Goal: Navigation & Orientation: Find specific page/section

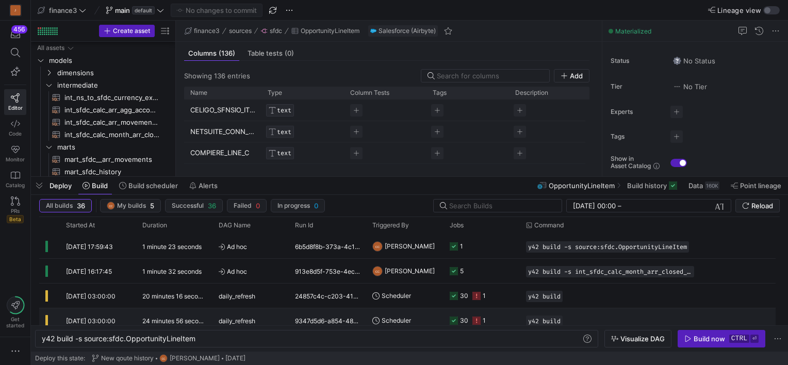
scroll to position [323, 0]
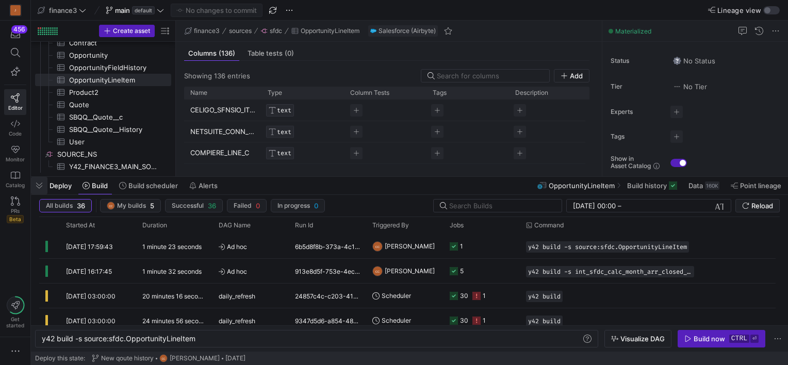
click at [39, 179] on span "button" at bounding box center [39, 186] width 16 height 18
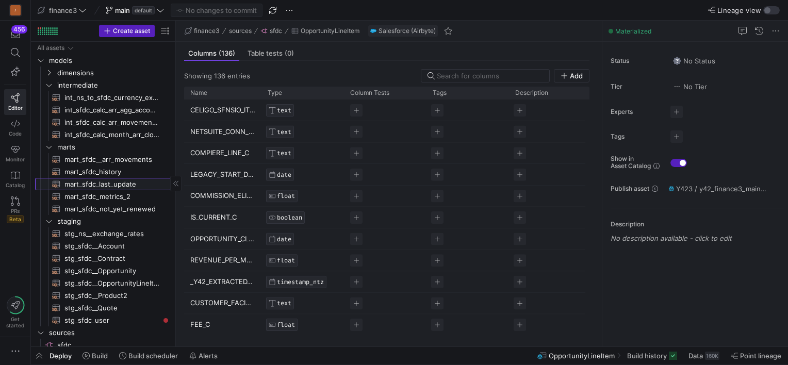
click at [101, 182] on span "mart_sfdc_last_update​​​​​​​​​​" at bounding box center [111, 184] width 95 height 12
click at [101, 175] on span "mart_sfdc_history​​​​​​​​​​" at bounding box center [111, 172] width 95 height 12
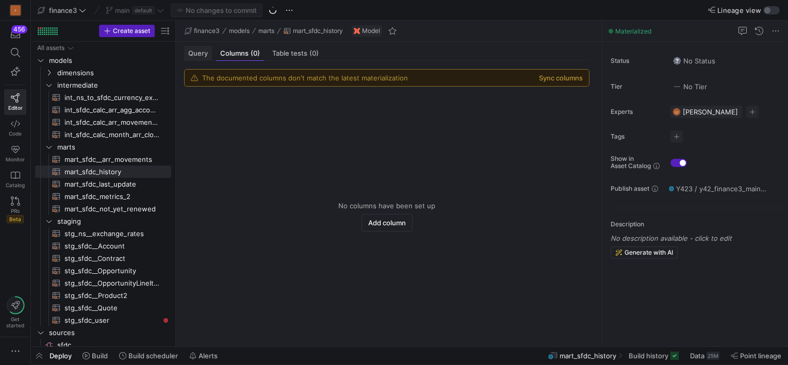
click at [196, 46] on div "Query" at bounding box center [198, 53] width 28 height 15
